Goal: Task Accomplishment & Management: Manage account settings

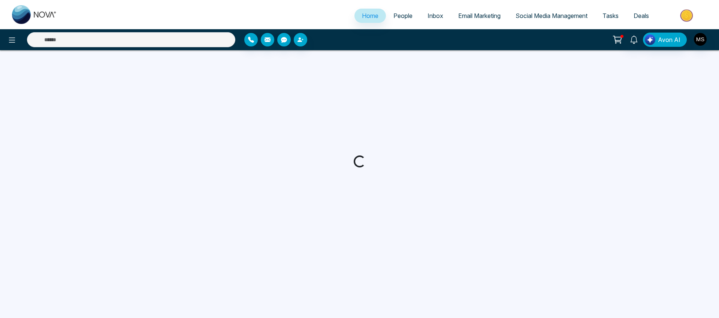
select select "*"
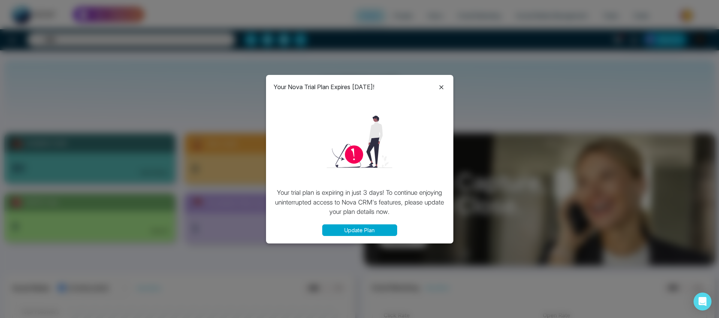
click at [362, 228] on button "Update Plan" at bounding box center [359, 230] width 75 height 12
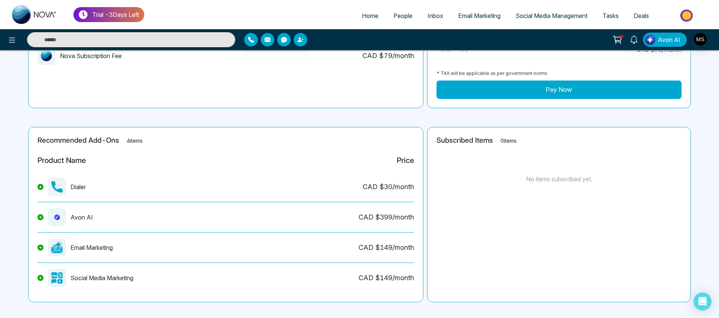
scroll to position [136, 0]
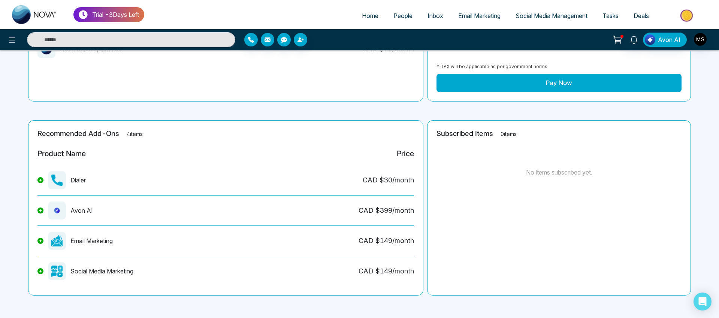
click at [108, 273] on div "Social Media Marketing" at bounding box center [85, 271] width 96 height 18
click at [57, 272] on img at bounding box center [56, 271] width 11 height 11
click at [97, 271] on div "Social Media Marketing" at bounding box center [85, 271] width 96 height 18
click at [58, 268] on img at bounding box center [56, 271] width 11 height 11
click at [549, 16] on span "Social Media Management" at bounding box center [552, 15] width 72 height 7
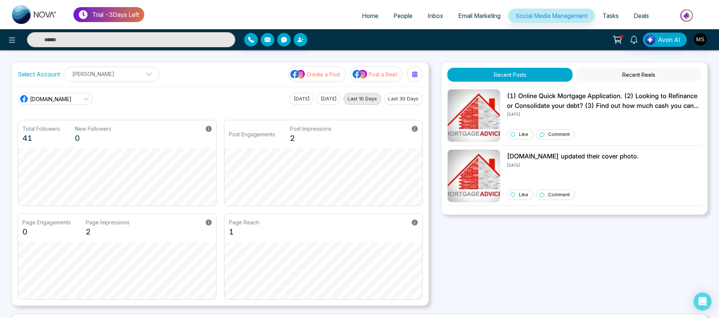
click at [467, 16] on span "Email Marketing" at bounding box center [479, 15] width 42 height 7
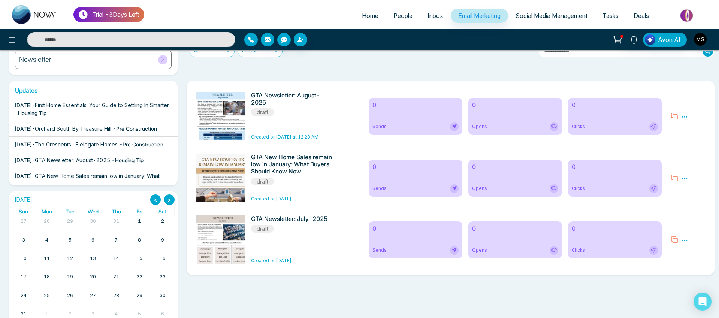
scroll to position [102, 0]
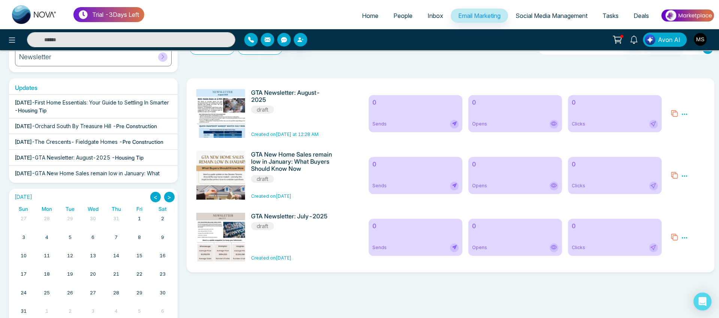
click at [410, 116] on div "0 Sends" at bounding box center [416, 113] width 94 height 37
click at [456, 124] on icon at bounding box center [454, 123] width 4 height 4
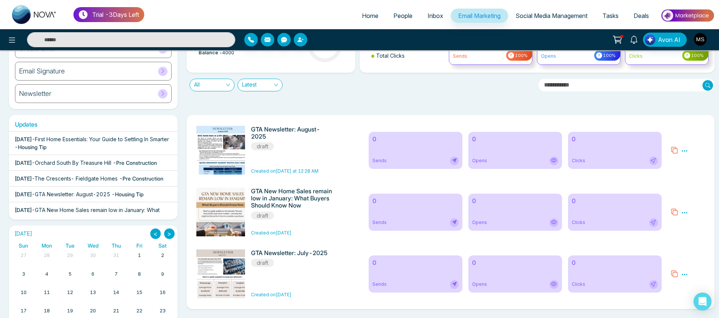
scroll to position [117, 0]
